Goal: Transaction & Acquisition: Purchase product/service

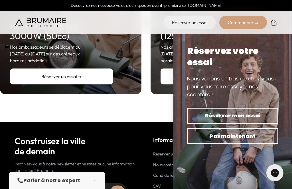
scroll to position [202, 0]
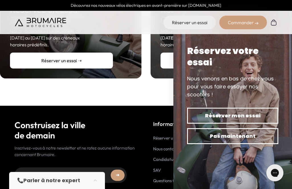
click at [15, 110] on div "Construisez la ville de demain Inscrivez-vous à notre newsletter et ne ratez au…" at bounding box center [146, 150] width 263 height 89
click at [248, 144] on button "Pas maintenant" at bounding box center [232, 136] width 91 height 16
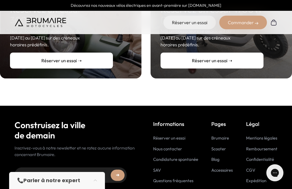
click at [223, 146] on link "Scooter" at bounding box center [218, 148] width 15 height 5
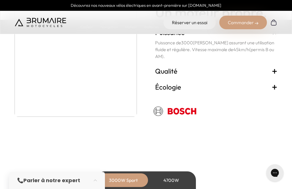
scroll to position [1051, 0]
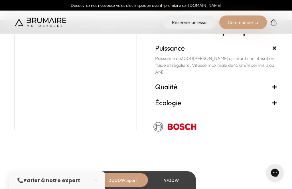
click at [276, 91] on span "+" at bounding box center [274, 86] width 6 height 9
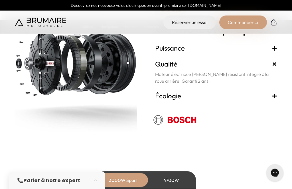
scroll to position [1036, 0]
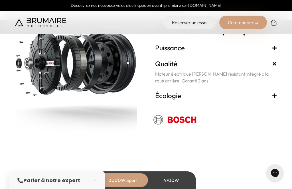
click at [276, 100] on span "+" at bounding box center [274, 95] width 6 height 9
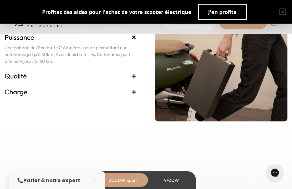
scroll to position [1231, 0]
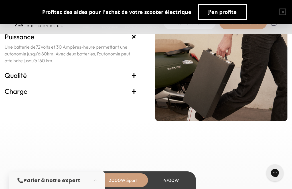
click at [133, 80] on span "+" at bounding box center [134, 75] width 6 height 9
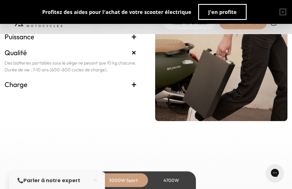
click at [133, 89] on span "+" at bounding box center [134, 84] width 6 height 9
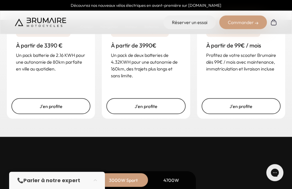
scroll to position [1436, 0]
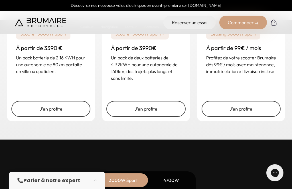
click at [252, 117] on link "J'en profite" at bounding box center [240, 109] width 79 height 16
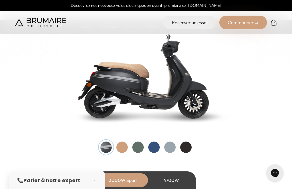
scroll to position [605, 0]
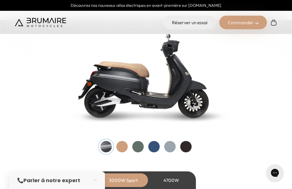
click at [122, 147] on div at bounding box center [121, 146] width 11 height 11
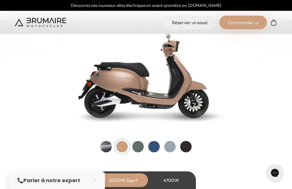
click at [105, 146] on div at bounding box center [105, 146] width 11 height 11
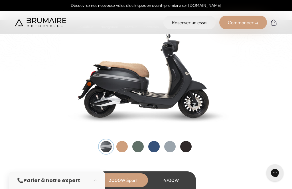
click at [135, 146] on div at bounding box center [137, 146] width 11 height 11
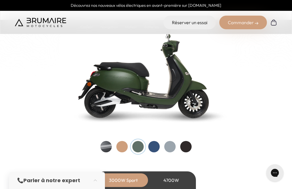
click at [151, 149] on div at bounding box center [153, 146] width 11 height 11
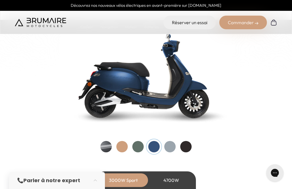
click at [169, 147] on div at bounding box center [169, 146] width 11 height 11
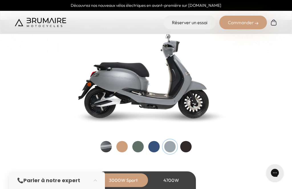
click at [189, 146] on div at bounding box center [185, 146] width 11 height 11
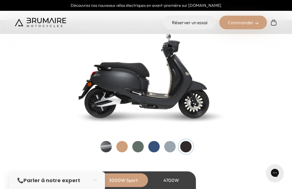
click at [104, 146] on div at bounding box center [105, 146] width 11 height 11
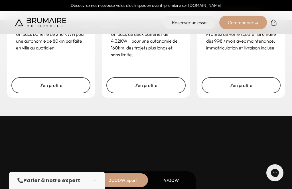
scroll to position [1465, 0]
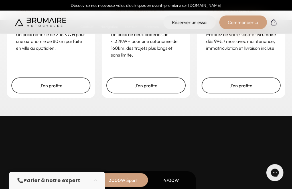
click at [251, 94] on link "J'en profite" at bounding box center [240, 86] width 79 height 16
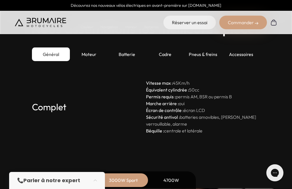
scroll to position [1589, 0]
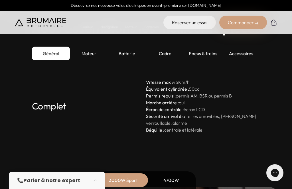
click at [89, 60] on div "Moteur" at bounding box center [89, 54] width 38 height 14
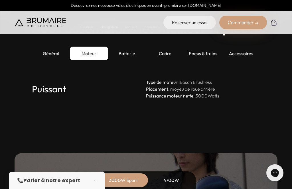
click at [126, 60] on div "Batterie" at bounding box center [127, 54] width 38 height 14
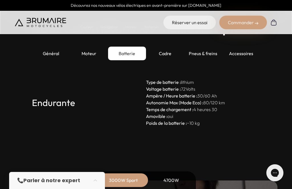
click at [167, 60] on div "Cadre" at bounding box center [165, 54] width 38 height 14
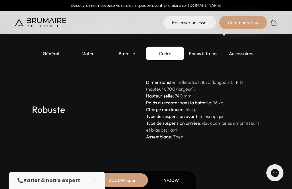
click at [209, 60] on div "Pneus & freins" at bounding box center [203, 54] width 38 height 14
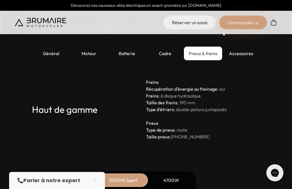
click at [246, 60] on div "Accessoires" at bounding box center [241, 54] width 38 height 14
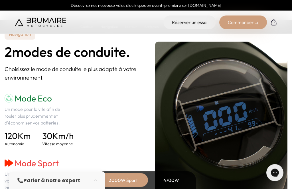
scroll to position [772, 0]
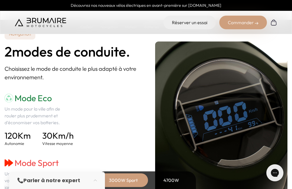
click at [250, 24] on div "Commander" at bounding box center [243, 23] width 48 height 14
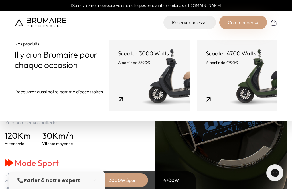
click at [109, 95] on link "Scooter 3000 Watts À partir de 3390€" at bounding box center [149, 75] width 81 height 71
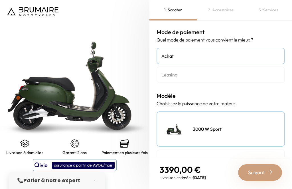
click at [233, 76] on h4 "Leasing" at bounding box center [220, 74] width 118 height 7
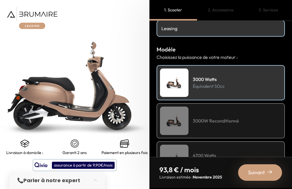
scroll to position [49, 0]
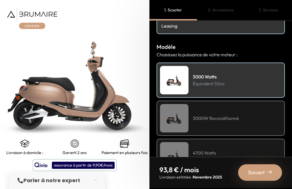
click at [246, 117] on div "3000W Reconditionné" at bounding box center [220, 118] width 128 height 35
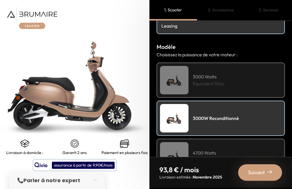
click at [237, 117] on h4 "3000W Reconditionné" at bounding box center [216, 118] width 46 height 7
click at [245, 83] on div "3000 Watts Équivalent 50cc" at bounding box center [220, 80] width 128 height 35
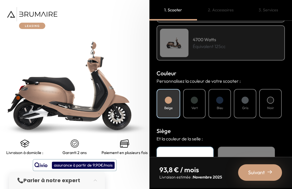
scroll to position [163, 0]
click at [199, 104] on div "Vert" at bounding box center [194, 103] width 23 height 29
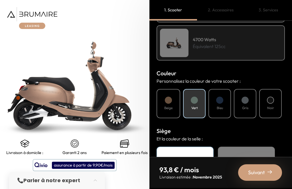
click at [218, 102] on div at bounding box center [219, 100] width 7 height 7
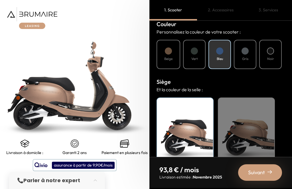
scroll to position [212, 0]
click at [248, 125] on div "Beige" at bounding box center [246, 133] width 57 height 71
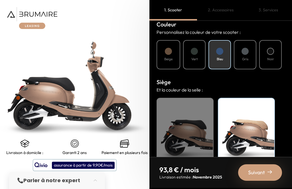
click at [222, 54] on div at bounding box center [219, 51] width 7 height 7
click at [248, 48] on div "Gris" at bounding box center [245, 54] width 23 height 29
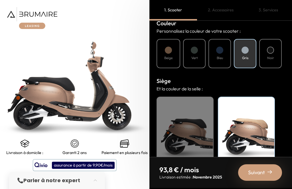
scroll to position [212, 0]
click at [220, 56] on h4 "Bleu" at bounding box center [219, 58] width 6 height 5
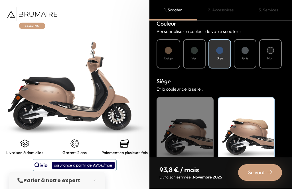
click at [274, 55] on div "Noir" at bounding box center [270, 53] width 23 height 29
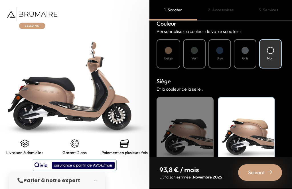
click at [221, 52] on div at bounding box center [219, 50] width 7 height 7
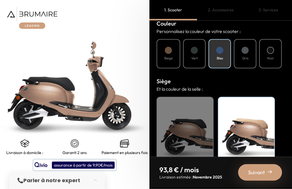
scroll to position [18, 0]
click at [194, 56] on h4 "Vert" at bounding box center [194, 58] width 6 height 5
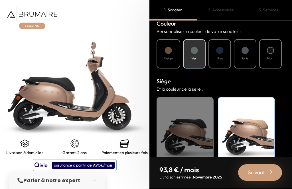
click at [224, 39] on div "Bleu" at bounding box center [219, 53] width 23 height 29
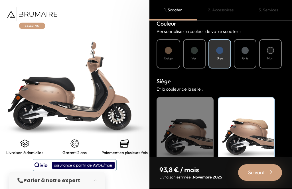
click at [248, 47] on div at bounding box center [244, 50] width 7 height 7
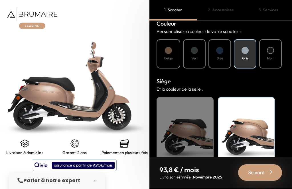
click at [168, 39] on div "Beige" at bounding box center [168, 53] width 24 height 29
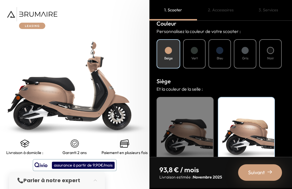
click at [194, 39] on div "Vert" at bounding box center [194, 53] width 23 height 29
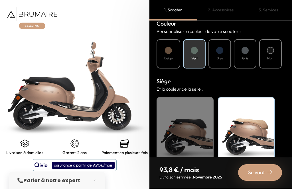
click at [220, 47] on div at bounding box center [219, 50] width 7 height 7
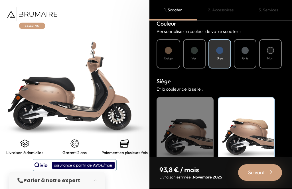
click at [165, 39] on div "Beige" at bounding box center [168, 53] width 24 height 29
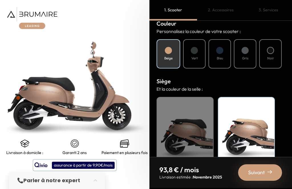
click at [265, 173] on div "Suivant" at bounding box center [260, 173] width 44 height 17
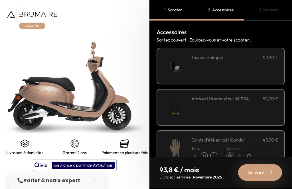
click at [255, 54] on div "**********" at bounding box center [234, 66] width 87 height 24
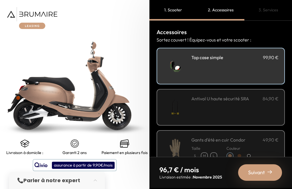
click at [207, 153] on p "M" at bounding box center [204, 156] width 6 height 6
click at [241, 154] on div at bounding box center [239, 156] width 4 height 4
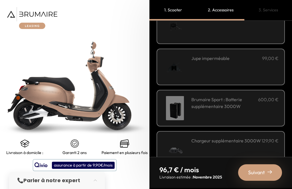
scroll to position [205, 0]
click at [249, 97] on h3 "Brumaire Sport : Batterie supplémentaire 3000W" at bounding box center [224, 104] width 67 height 14
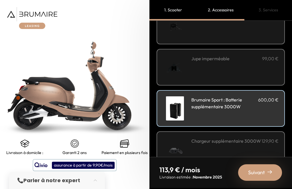
click at [248, 97] on h3 "Brumaire Sport : Batterie supplémentaire 3000W" at bounding box center [224, 104] width 67 height 14
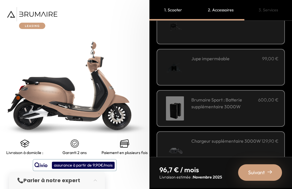
click at [237, 97] on h3 "Brumaire Sport : Batterie supplémentaire 3000W" at bounding box center [224, 104] width 67 height 14
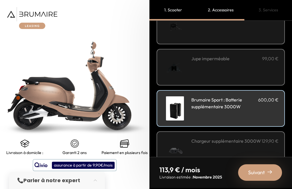
click at [245, 97] on h3 "Brumaire Sport : Batterie supplémentaire 3000W" at bounding box center [224, 104] width 67 height 14
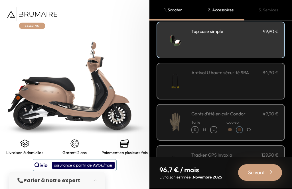
scroll to position [26, 0]
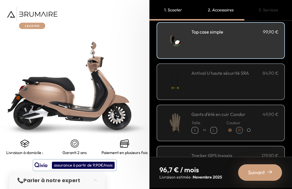
click at [251, 105] on div "Gants d'été en cuir Condor 49,90 € [GEOGRAPHIC_DATA] Couleur" at bounding box center [220, 123] width 128 height 37
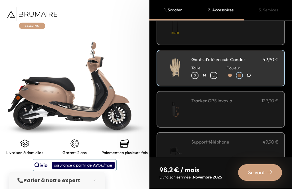
scroll to position [81, 0]
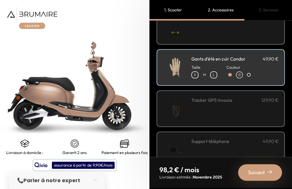
click at [251, 97] on div "Tracker GPS Invoxia 129,90 €" at bounding box center [234, 109] width 87 height 24
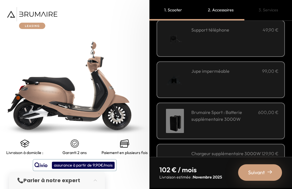
scroll to position [194, 0]
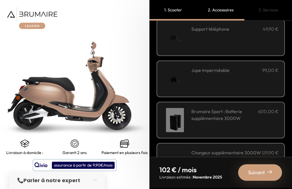
click at [250, 67] on div "Jupe imperméable 99,00 €" at bounding box center [234, 79] width 87 height 24
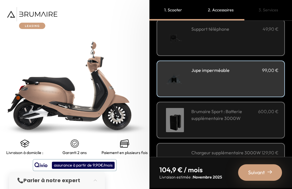
click at [262, 28] on div "Support téléphone 49,90 €" at bounding box center [234, 38] width 87 height 24
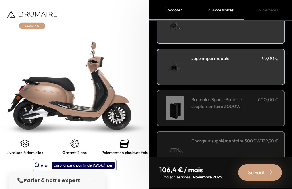
scroll to position [205, 0]
click at [265, 177] on div "Suivant" at bounding box center [260, 173] width 44 height 17
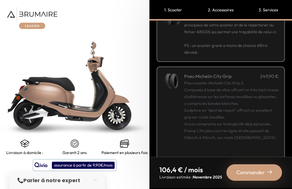
scroll to position [46, 0]
click at [259, 173] on span "Commander" at bounding box center [250, 173] width 28 height 8
